Goal: Task Accomplishment & Management: Use online tool/utility

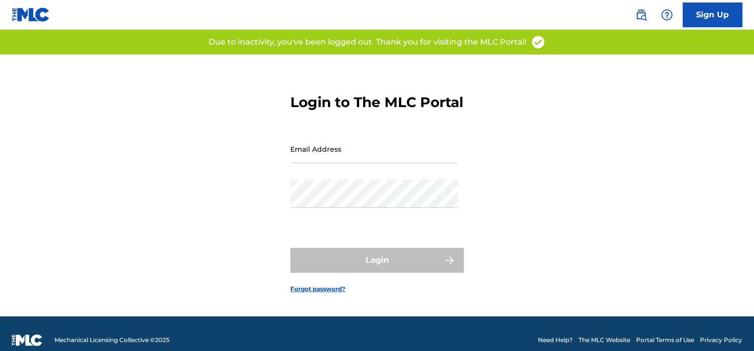
type input "[PERSON_NAME][EMAIL_ADDRESS][PERSON_NAME][DOMAIN_NAME]"
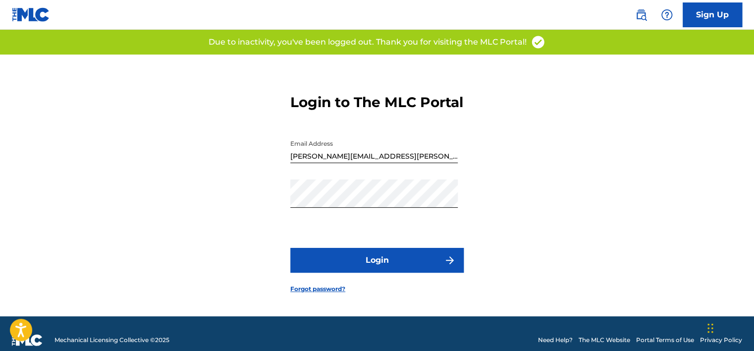
click at [358, 258] on button "Login" at bounding box center [376, 260] width 173 height 25
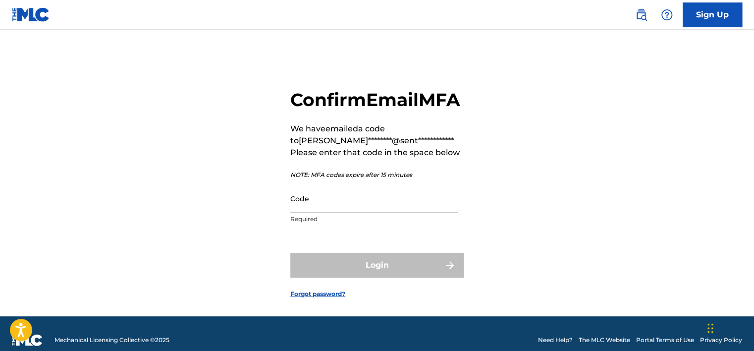
click at [341, 213] on input "Code" at bounding box center [374, 198] width 168 height 28
paste input "770736"
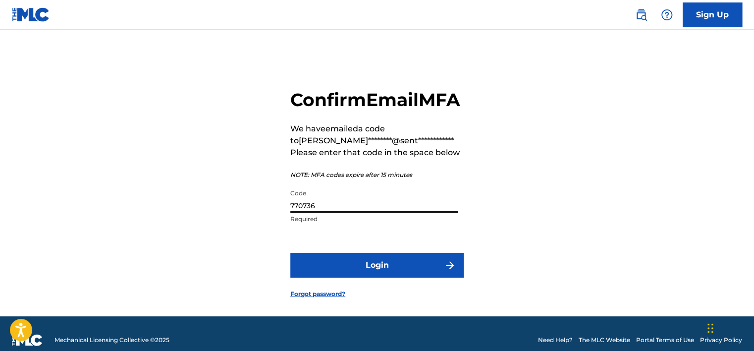
type input "770736"
click at [339, 278] on button "Login" at bounding box center [376, 265] width 173 height 25
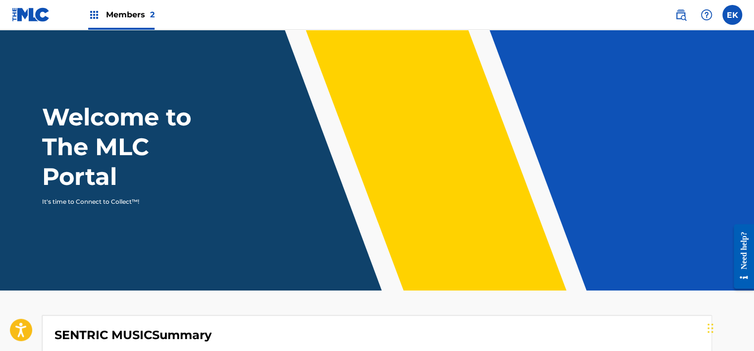
click at [140, 7] on div "Members 2" at bounding box center [121, 14] width 66 height 29
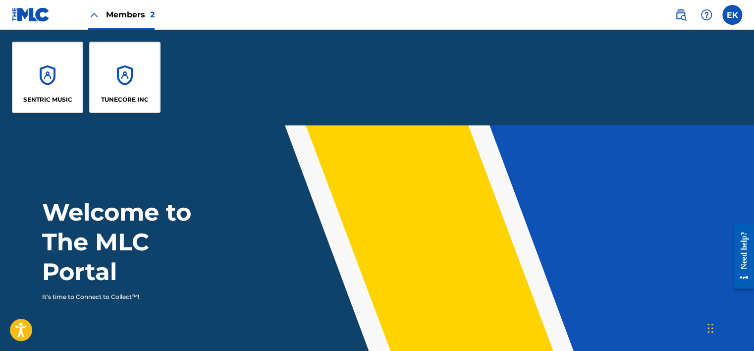
click at [134, 66] on div "TUNECORE INC" at bounding box center [124, 77] width 71 height 71
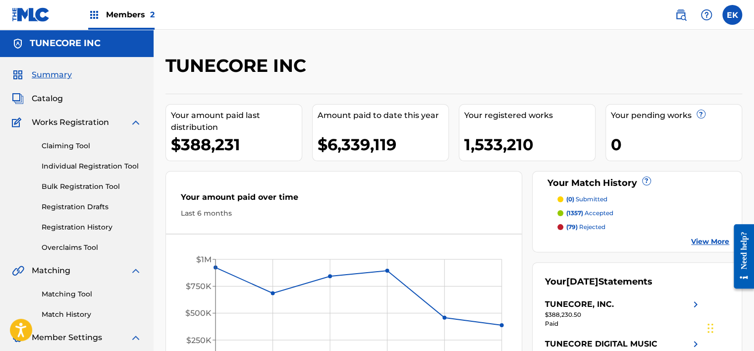
click at [76, 246] on link "Overclaims Tool" at bounding box center [92, 247] width 100 height 10
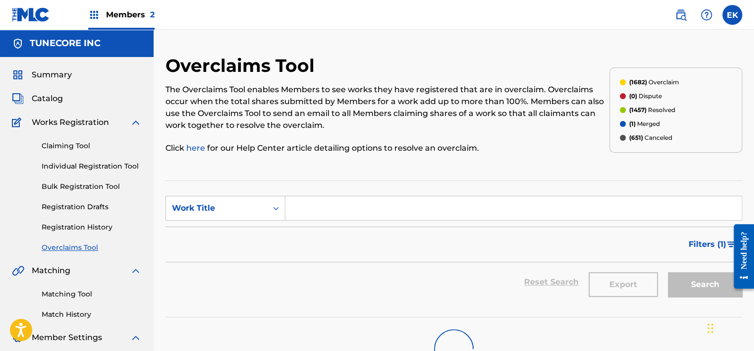
scroll to position [50, 0]
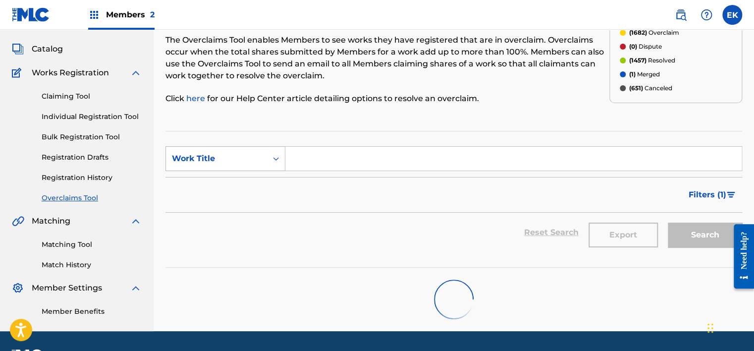
click at [264, 160] on div "Work Title" at bounding box center [216, 158] width 101 height 19
click at [253, 185] on div "MLC Song Code" at bounding box center [225, 183] width 119 height 25
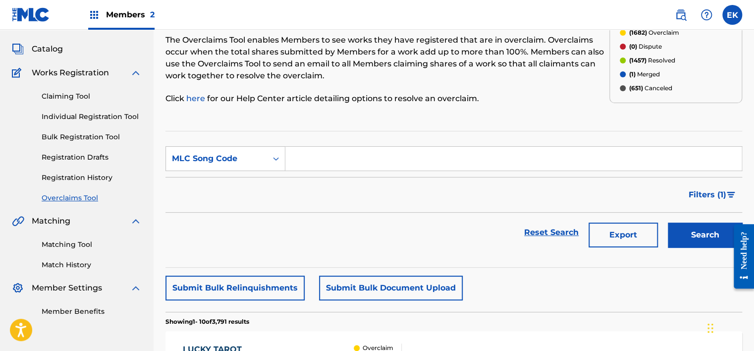
click at [323, 159] on input "Search Form" at bounding box center [514, 159] width 457 height 24
paste input "S659ZV"
type input "S659ZV"
click at [693, 243] on button "Search" at bounding box center [705, 235] width 74 height 25
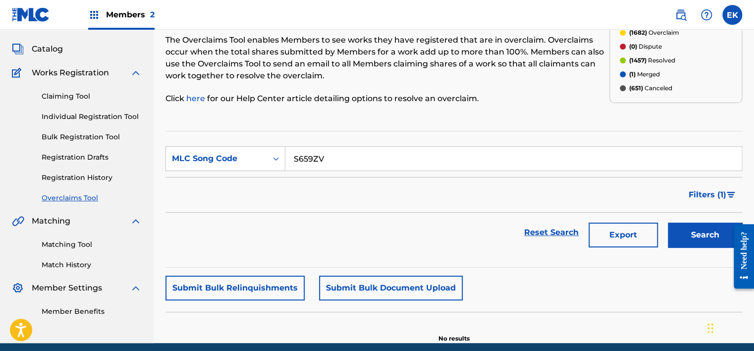
scroll to position [89, 0]
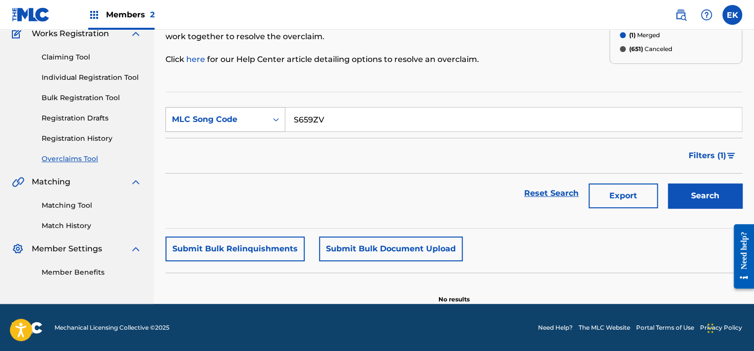
drag, startPoint x: 345, startPoint y: 123, endPoint x: 281, endPoint y: 126, distance: 64.5
click at [281, 126] on div "SearchWithCriteria21b53bee-e7d0-432f-abc4-bc5a3a79cf41 MLC Song Code S659ZV" at bounding box center [454, 119] width 577 height 25
click at [712, 190] on button "Search" at bounding box center [705, 195] width 74 height 25
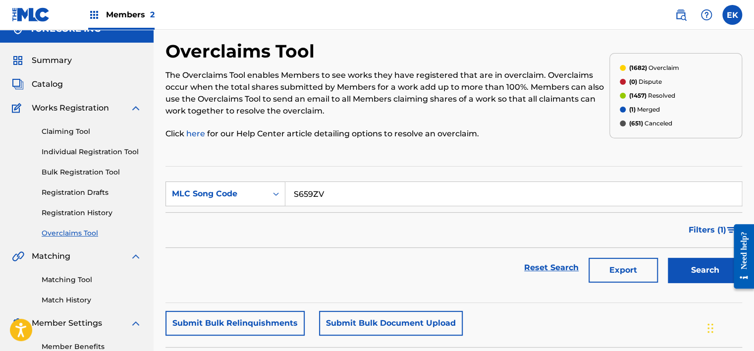
scroll to position [0, 0]
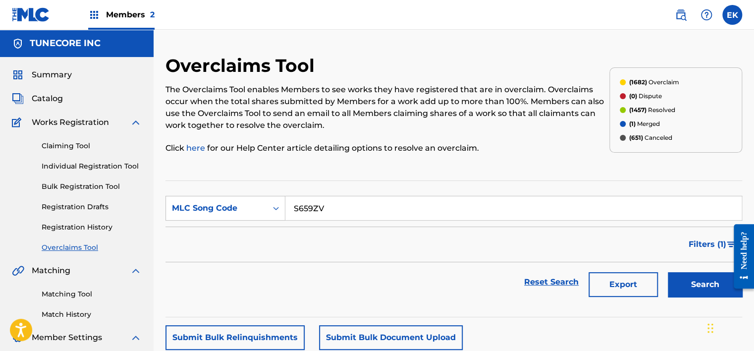
click at [147, 10] on span "Members 2" at bounding box center [130, 14] width 49 height 11
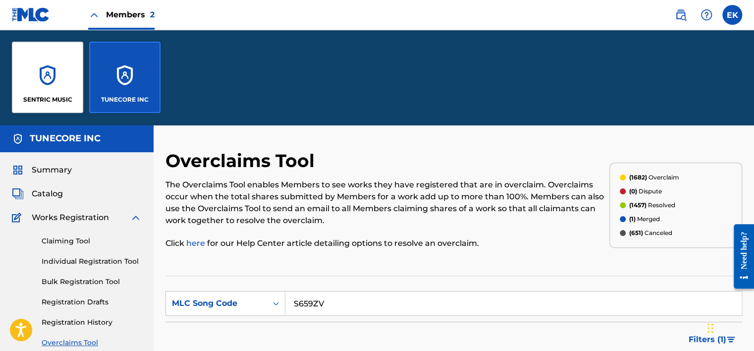
click at [67, 69] on div "SENTRIC MUSIC" at bounding box center [47, 77] width 71 height 71
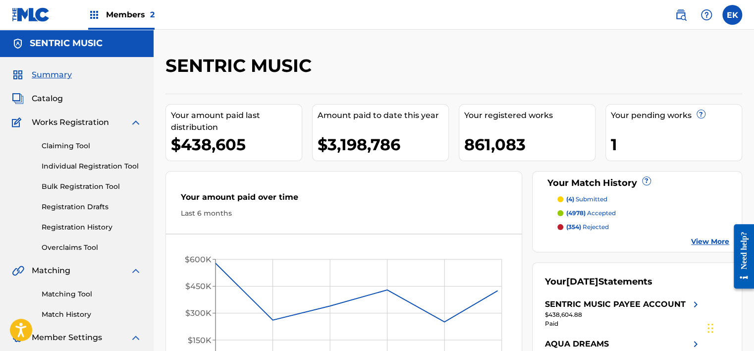
click at [82, 248] on link "Overclaims Tool" at bounding box center [92, 247] width 100 height 10
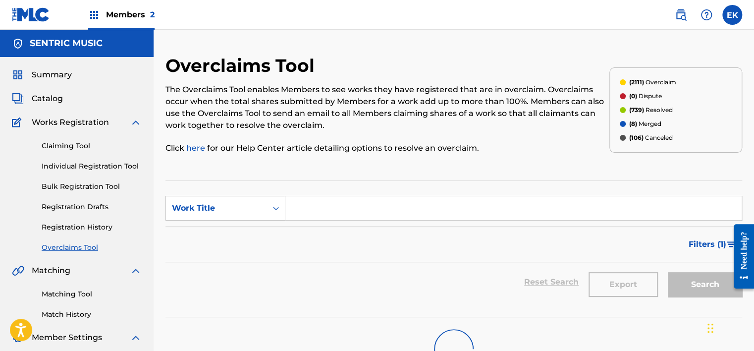
click at [293, 218] on input "Search Form" at bounding box center [514, 208] width 457 height 24
click at [264, 208] on div "Work Title" at bounding box center [216, 208] width 101 height 19
click at [249, 221] on div "MLC Song Code" at bounding box center [225, 233] width 119 height 25
click at [318, 208] on input "Search Form" at bounding box center [514, 208] width 457 height 24
paste input "S659ZV"
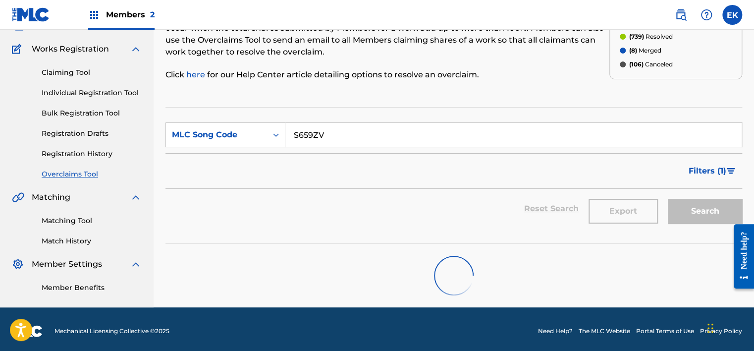
scroll to position [77, 0]
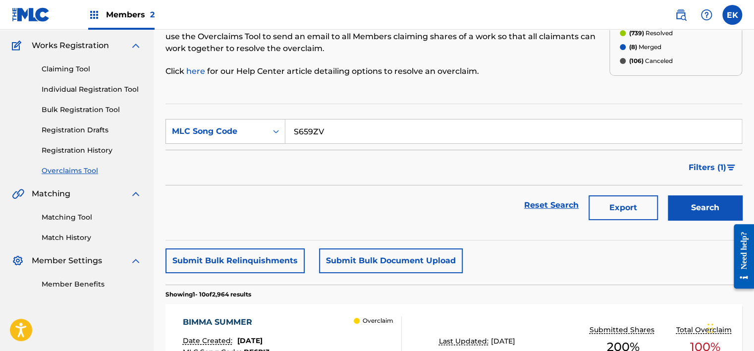
type input "S659ZV"
click at [677, 198] on button "Search" at bounding box center [705, 207] width 74 height 25
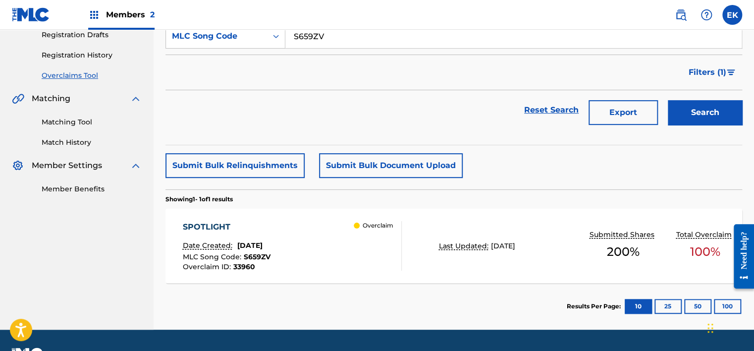
scroll to position [176, 0]
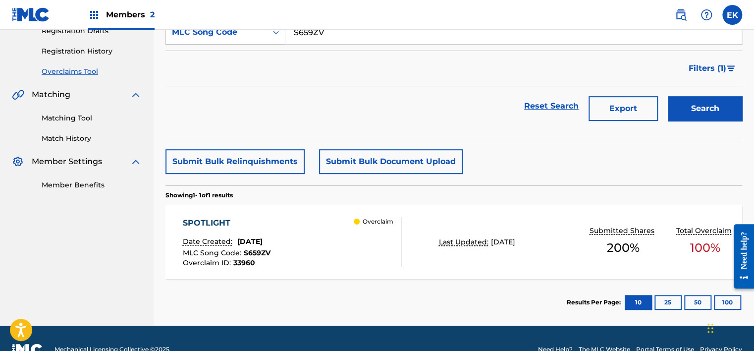
click at [331, 233] on div "SPOTLIGHT Date Created: [DATE] MLC Song Code : S659ZV Overclaim ID : 33960 Over…" at bounding box center [292, 242] width 219 height 50
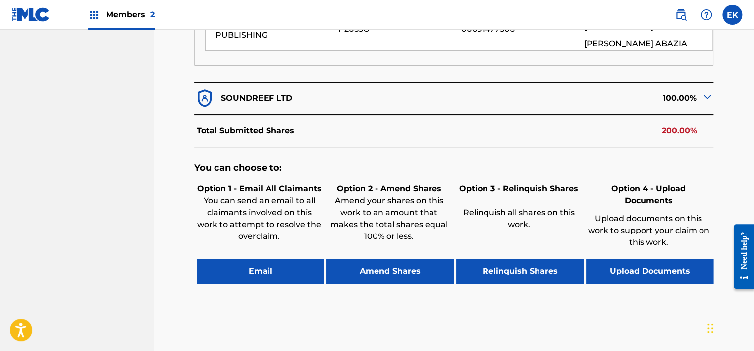
scroll to position [496, 0]
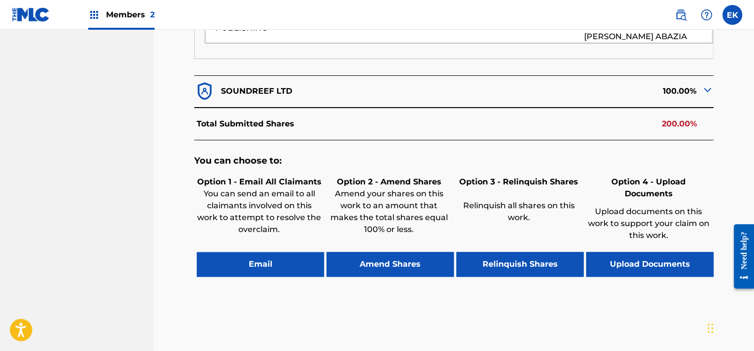
click at [621, 252] on button "Upload Documents" at bounding box center [649, 264] width 127 height 25
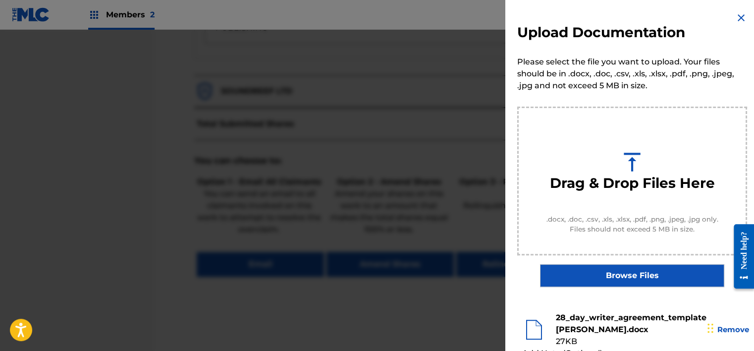
click at [419, 261] on div at bounding box center [377, 205] width 754 height 351
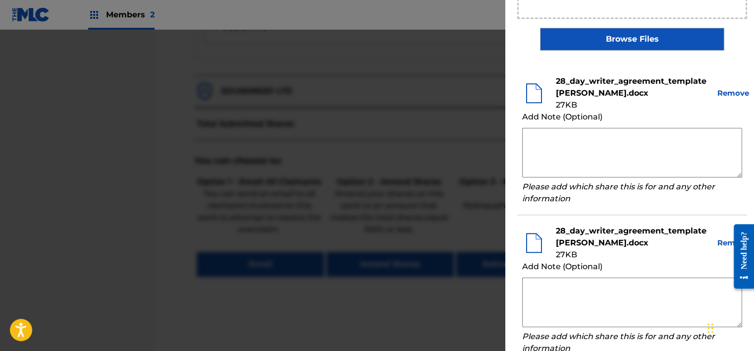
scroll to position [248, 0]
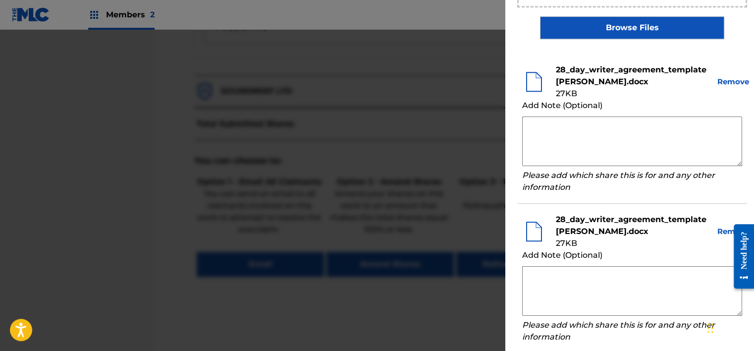
click at [563, 124] on textarea at bounding box center [632, 141] width 220 height 50
paste textarea "Our self service agreement is signed via digital signature and is active until …"
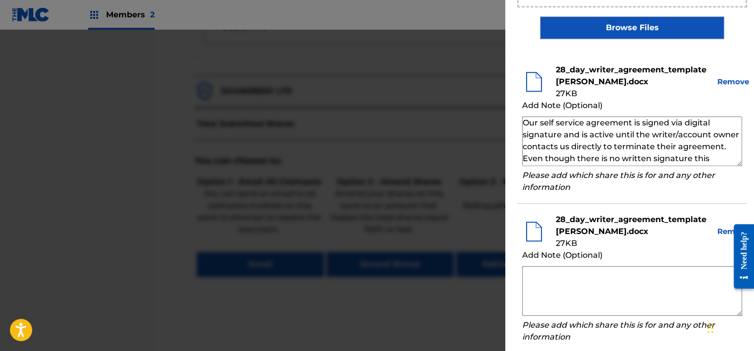
scroll to position [34, 0]
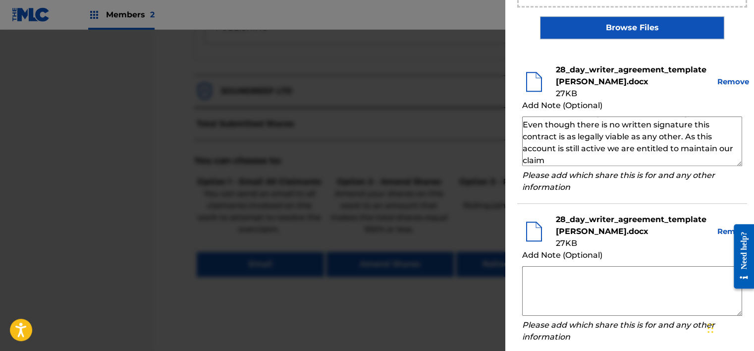
type textarea "Our self service agreement is signed via digital signature and is active until …"
click at [552, 279] on textarea at bounding box center [632, 291] width 220 height 50
paste textarea "Our self service agreement is signed via digital signature and is active until …"
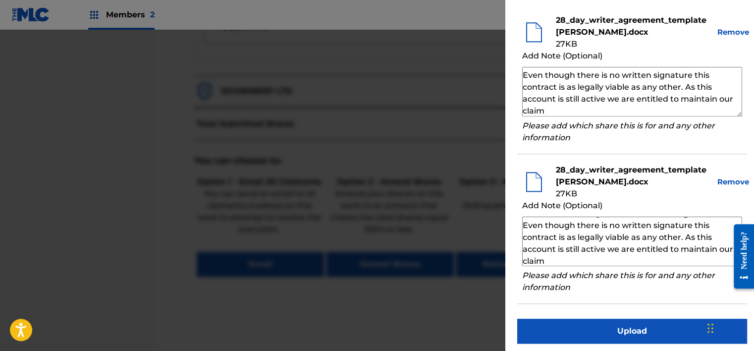
scroll to position [301, 0]
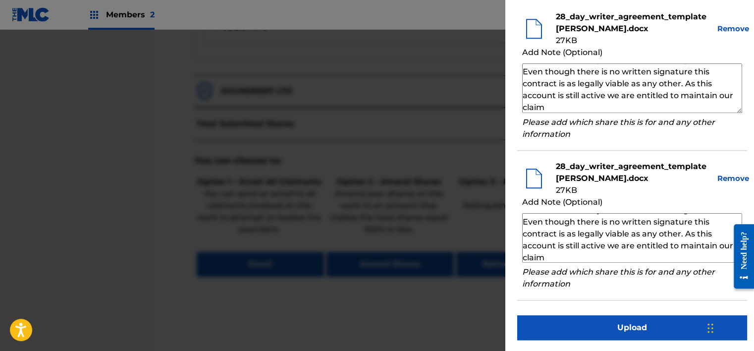
type textarea "Our self service agreement is signed via digital signature and is active until …"
click at [619, 315] on button "Upload" at bounding box center [633, 327] width 230 height 25
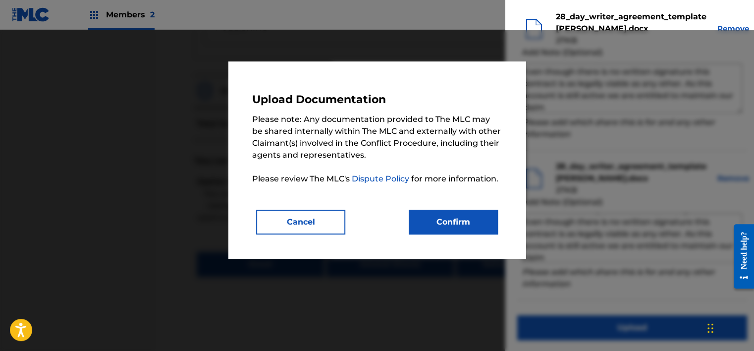
click at [430, 226] on button "Confirm" at bounding box center [453, 222] width 89 height 25
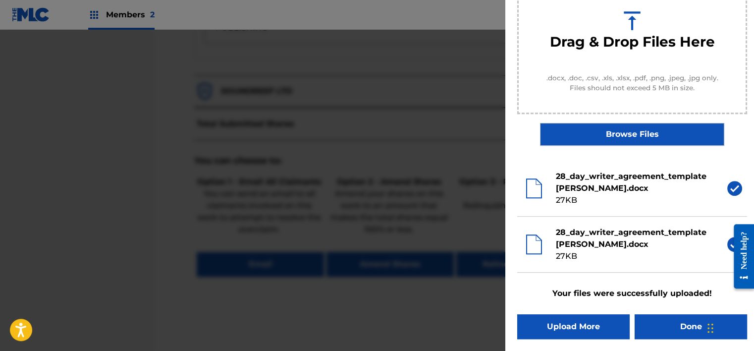
scroll to position [141, 0]
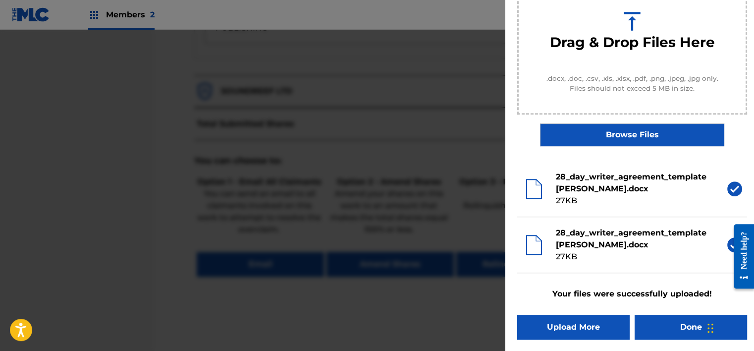
click at [640, 323] on button "Done" at bounding box center [691, 327] width 113 height 25
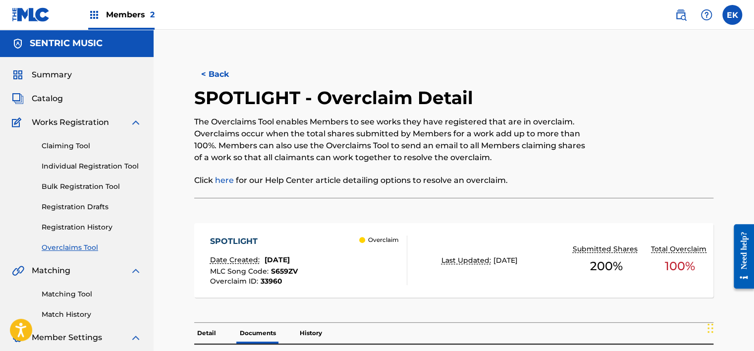
click at [212, 68] on button "< Back" at bounding box center [223, 74] width 59 height 25
click at [234, 70] on button "< Back" at bounding box center [223, 74] width 59 height 25
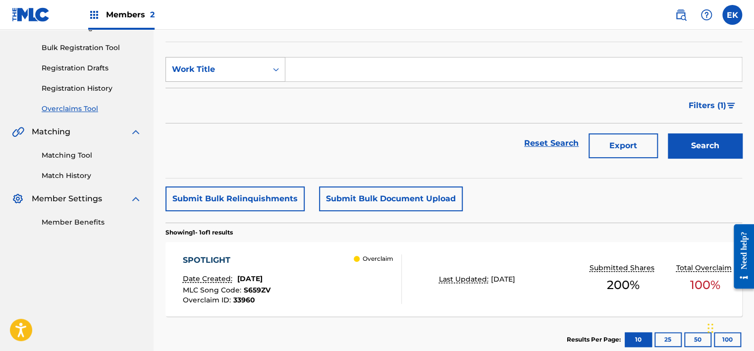
scroll to position [73, 0]
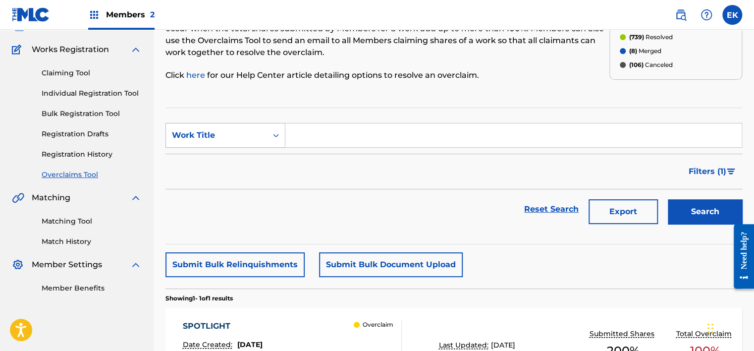
click at [251, 131] on div "Work Title" at bounding box center [216, 135] width 89 height 12
click at [240, 163] on div "MLC Song Code" at bounding box center [225, 160] width 119 height 25
click at [315, 132] on input "Search Form" at bounding box center [514, 135] width 457 height 24
paste input "MO1GYY"
type input "MO1GYY"
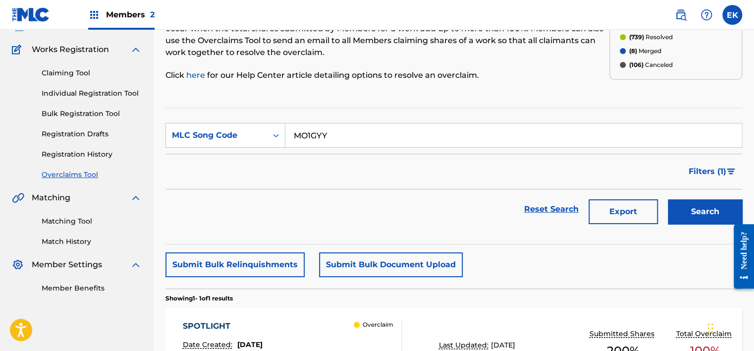
click at [684, 204] on button "Search" at bounding box center [705, 211] width 74 height 25
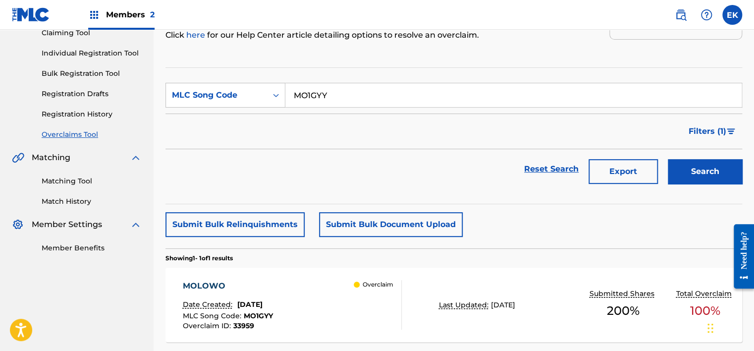
scroll to position [172, 0]
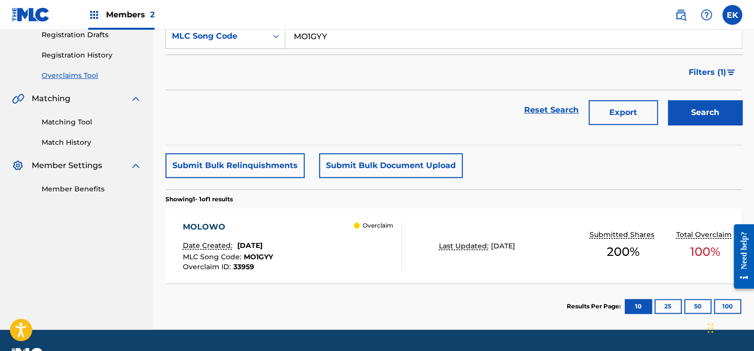
click at [343, 238] on div "MOLOWO Date Created: [DATE] MLC Song Code : MO1GYY Overclaim ID : 33959 Overcla…" at bounding box center [292, 246] width 219 height 50
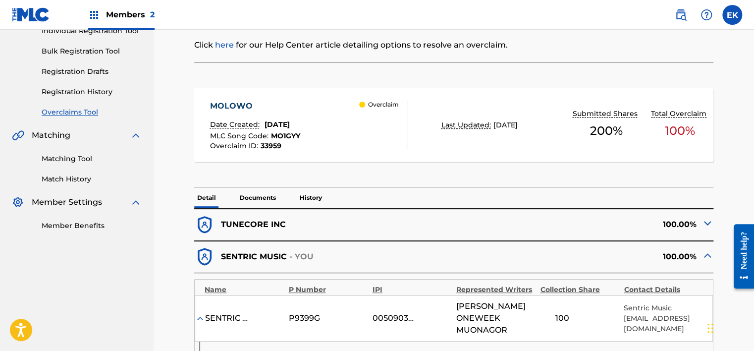
scroll to position [198, 0]
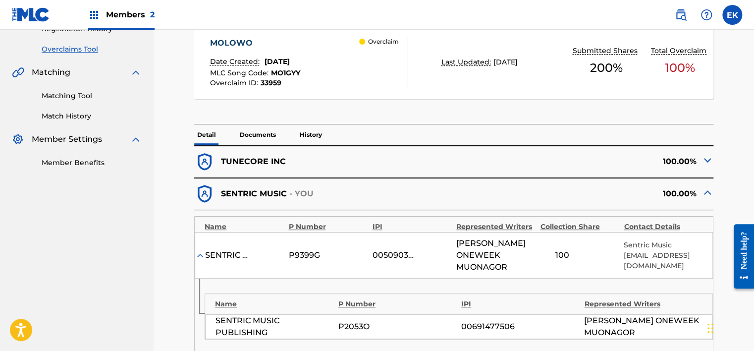
click at [271, 130] on p "Documents" at bounding box center [258, 134] width 42 height 21
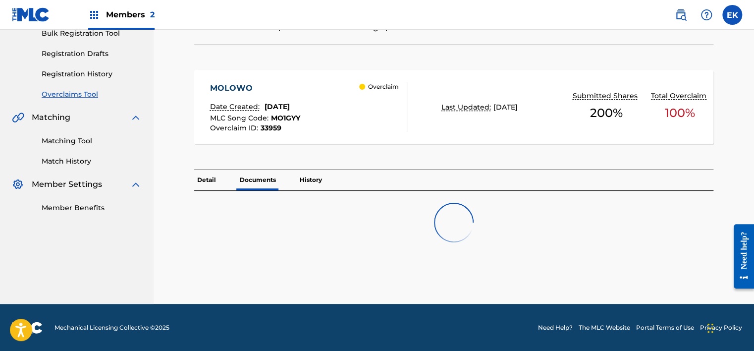
scroll to position [184, 0]
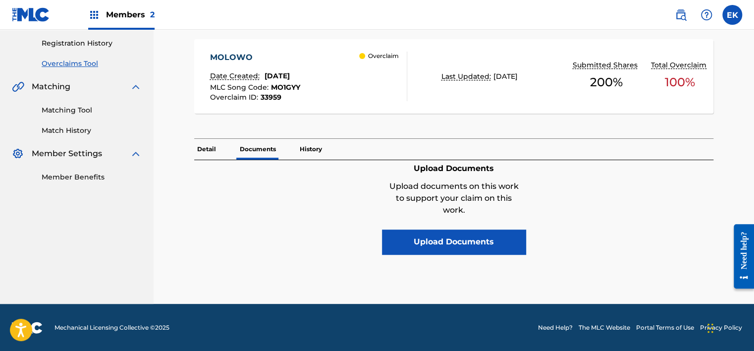
drag, startPoint x: 200, startPoint y: 146, endPoint x: 210, endPoint y: 129, distance: 19.3
click at [200, 146] on p "Detail" at bounding box center [206, 149] width 25 height 21
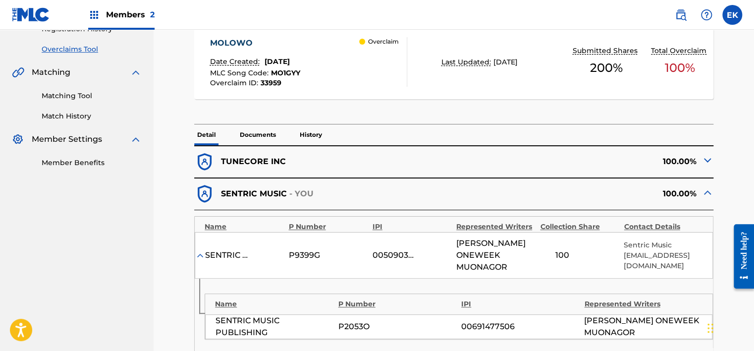
click at [256, 134] on p "Documents" at bounding box center [258, 134] width 42 height 21
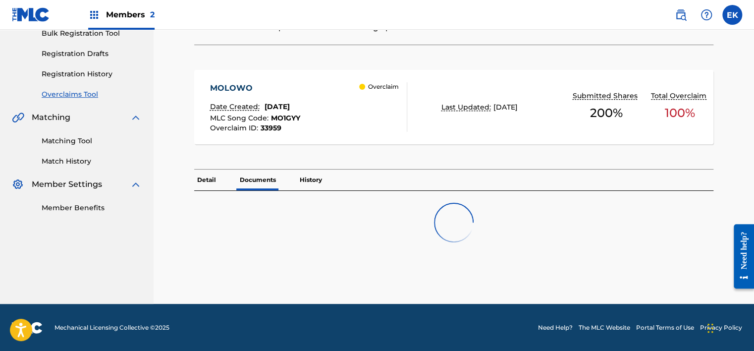
scroll to position [184, 0]
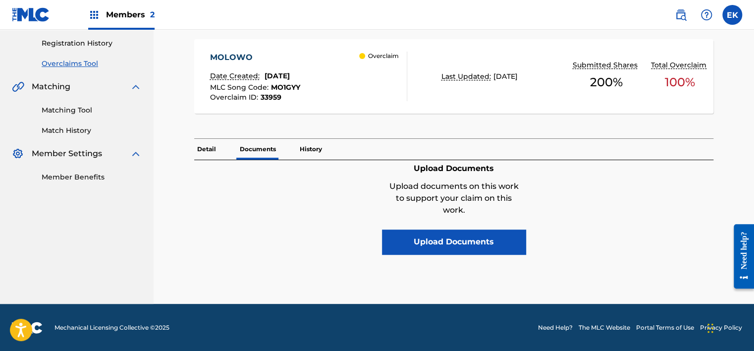
click at [304, 151] on p "History" at bounding box center [311, 149] width 28 height 21
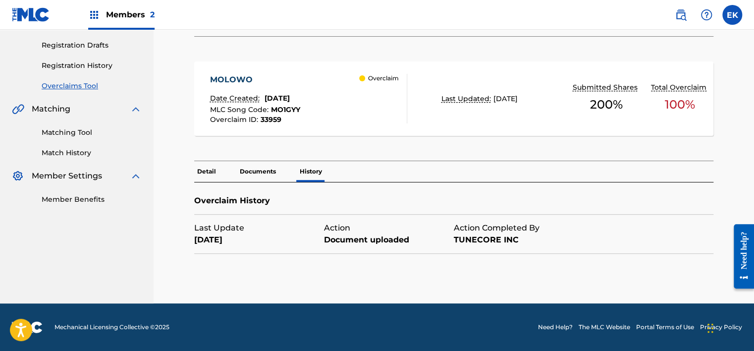
scroll to position [161, 0]
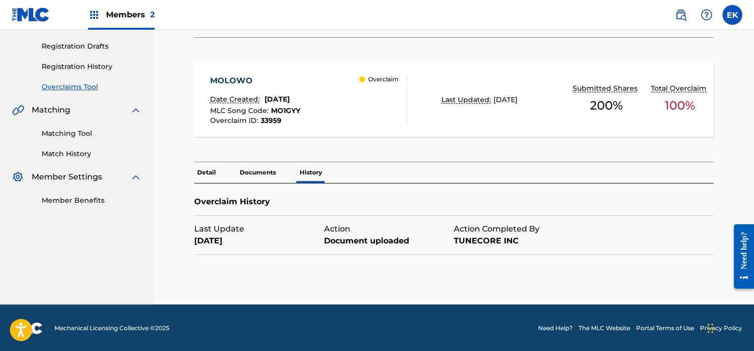
click at [262, 171] on p "Documents" at bounding box center [258, 172] width 42 height 21
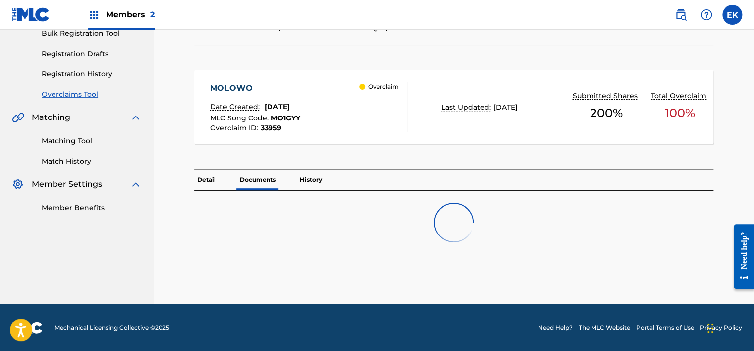
scroll to position [184, 0]
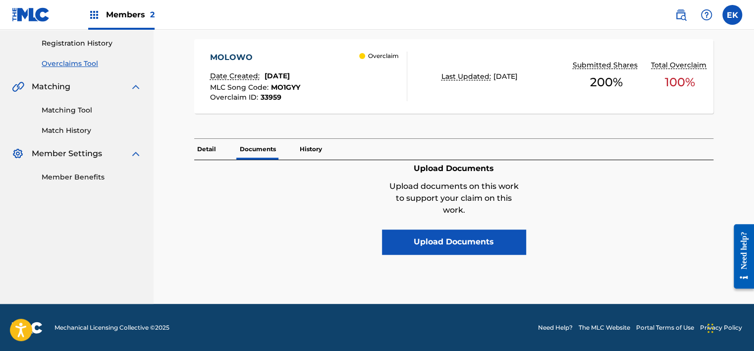
click at [212, 147] on p "Detail" at bounding box center [206, 149] width 25 height 21
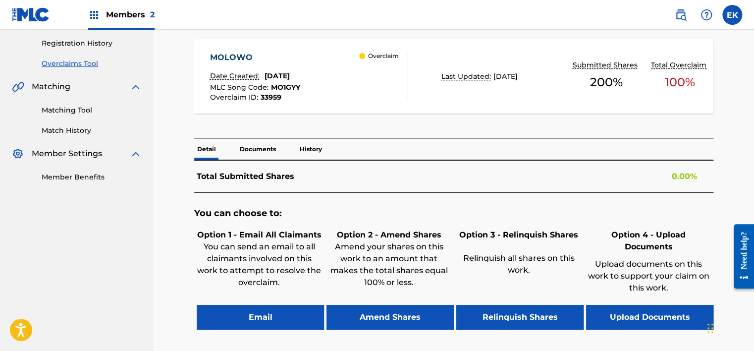
scroll to position [198, 0]
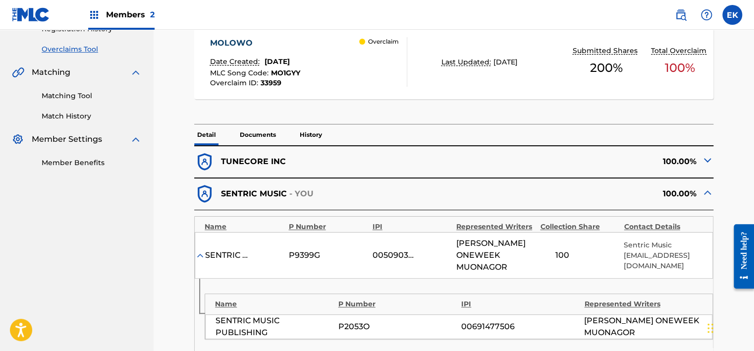
click at [260, 131] on p "Documents" at bounding box center [258, 134] width 42 height 21
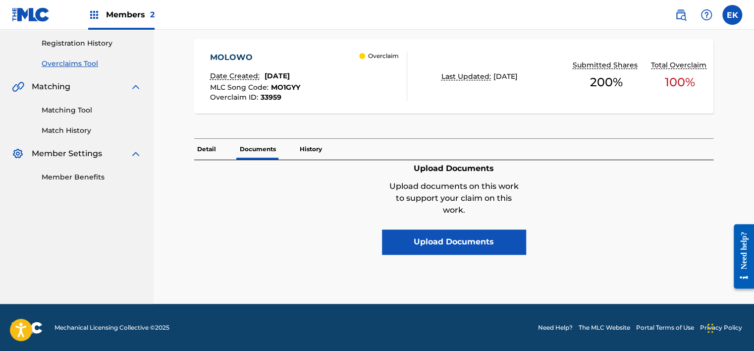
click at [311, 149] on p "History" at bounding box center [311, 149] width 28 height 21
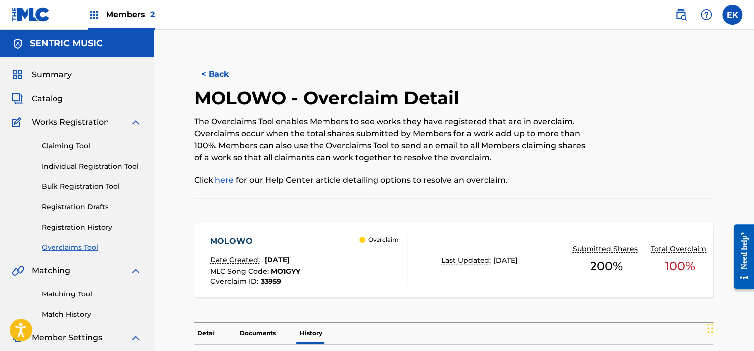
drag, startPoint x: 238, startPoint y: 73, endPoint x: 243, endPoint y: 69, distance: 6.3
click at [239, 73] on button "< Back" at bounding box center [223, 74] width 59 height 25
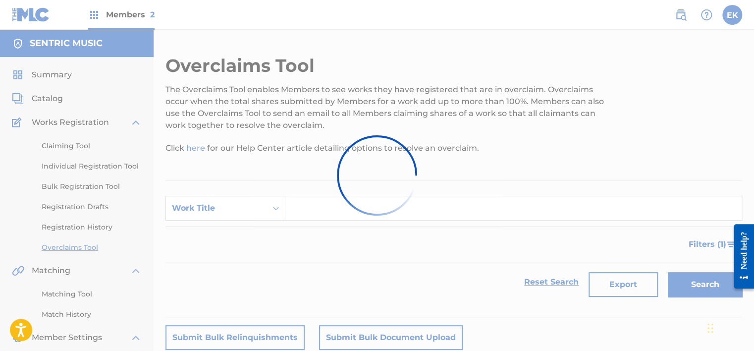
scroll to position [172, 0]
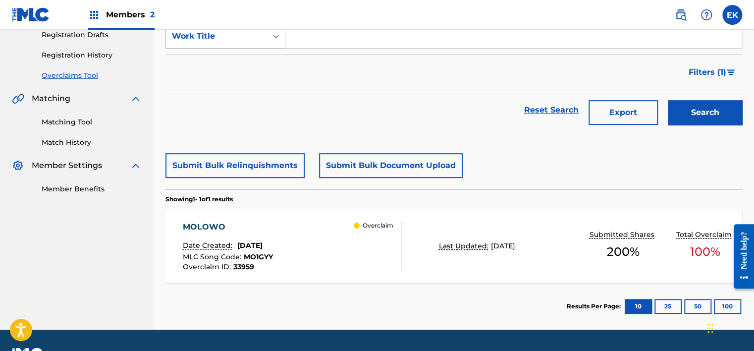
click at [258, 35] on div "Work Title" at bounding box center [216, 36] width 89 height 12
drag, startPoint x: 248, startPoint y: 67, endPoint x: 266, endPoint y: 56, distance: 21.9
click at [248, 67] on div "MLC Song Code" at bounding box center [225, 61] width 119 height 25
click at [311, 40] on input "Search Form" at bounding box center [514, 36] width 457 height 24
paste input "HQ04JZ"
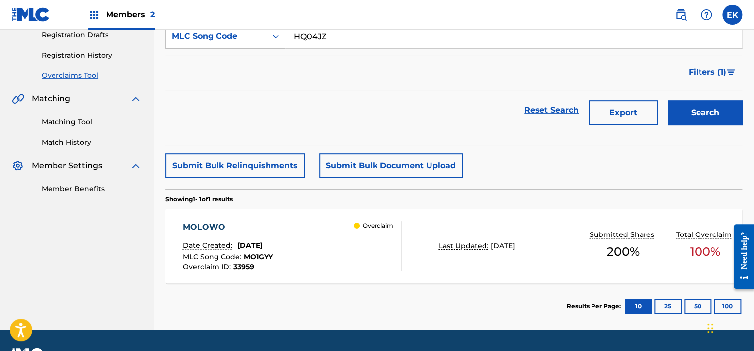
type input "HQ04JZ"
click at [692, 110] on button "Search" at bounding box center [705, 112] width 74 height 25
click at [388, 251] on div "Overclaim" at bounding box center [378, 246] width 48 height 50
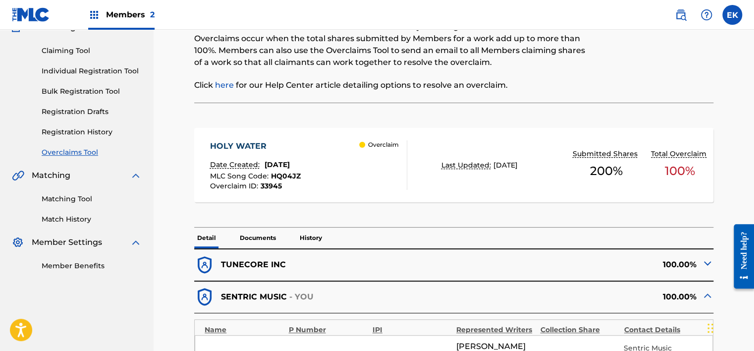
scroll to position [99, 0]
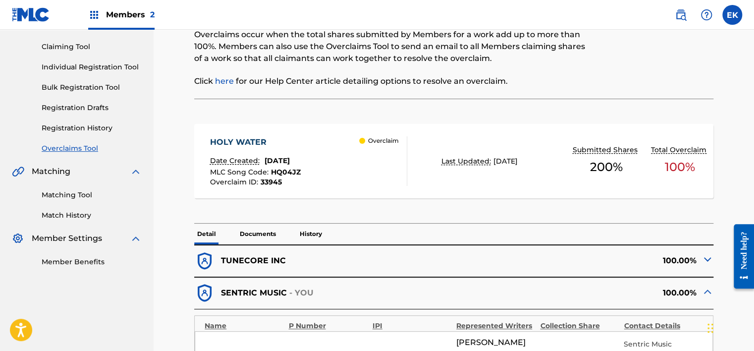
click at [256, 234] on p "Documents" at bounding box center [258, 234] width 42 height 21
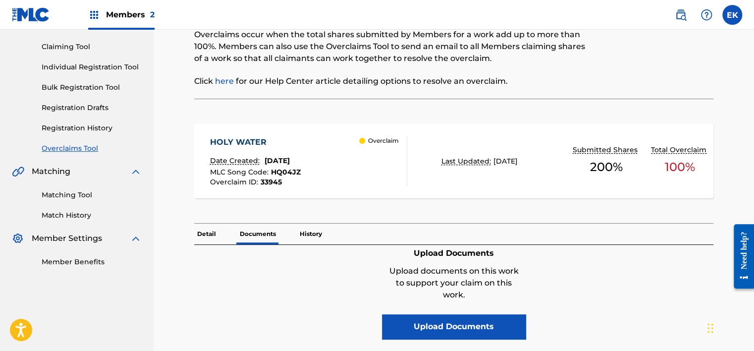
click at [317, 231] on p "History" at bounding box center [311, 234] width 28 height 21
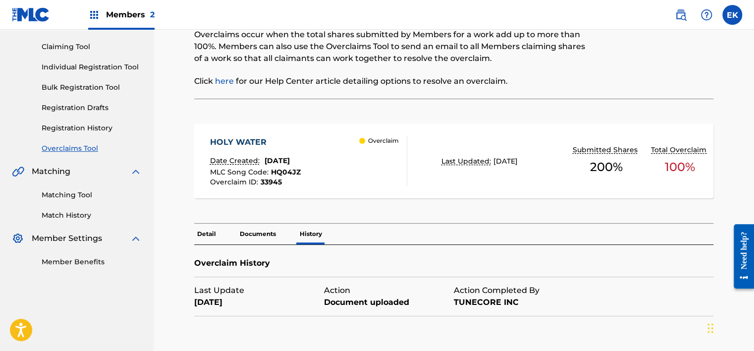
click at [259, 234] on p "Documents" at bounding box center [258, 234] width 42 height 21
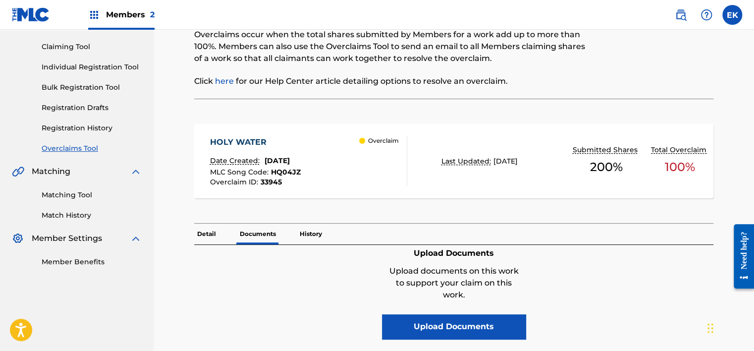
click at [303, 232] on p "History" at bounding box center [311, 234] width 28 height 21
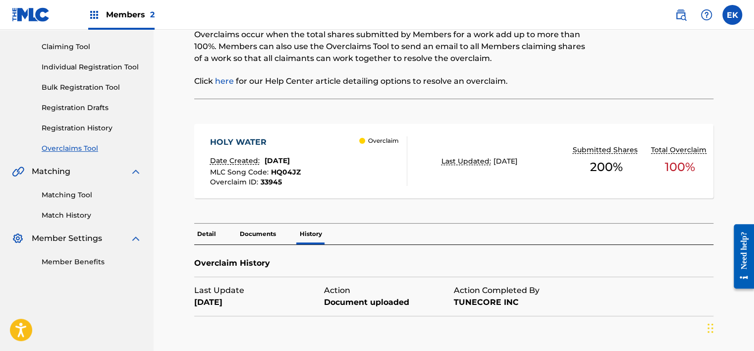
click at [260, 231] on p "Documents" at bounding box center [258, 234] width 42 height 21
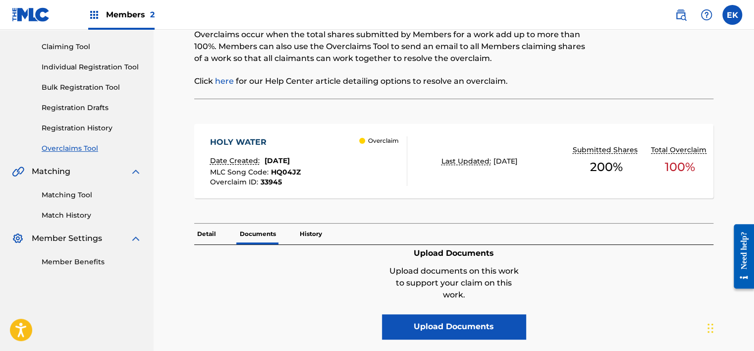
click at [198, 230] on p "Detail" at bounding box center [206, 234] width 25 height 21
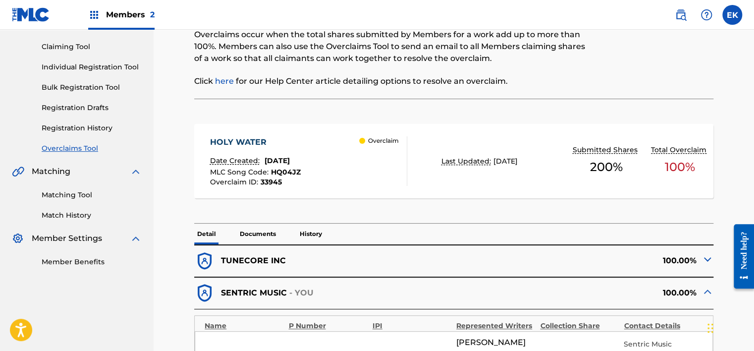
click at [254, 226] on p "Documents" at bounding box center [258, 234] width 42 height 21
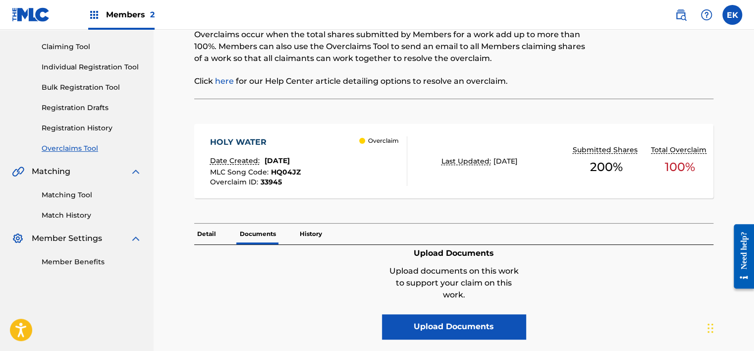
click at [203, 232] on p "Detail" at bounding box center [206, 234] width 25 height 21
